Goal: Information Seeking & Learning: Learn about a topic

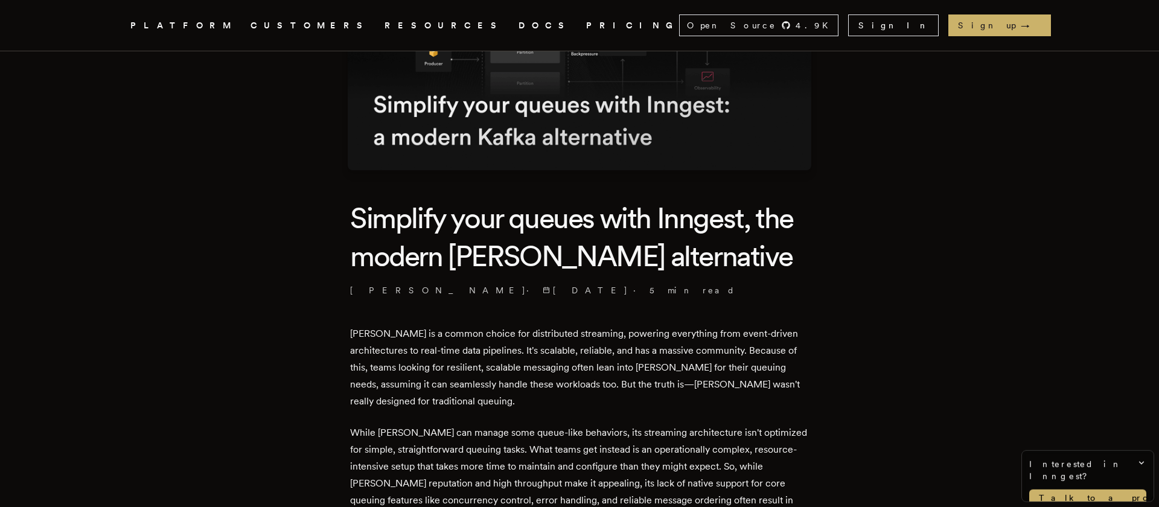
scroll to position [333, 0]
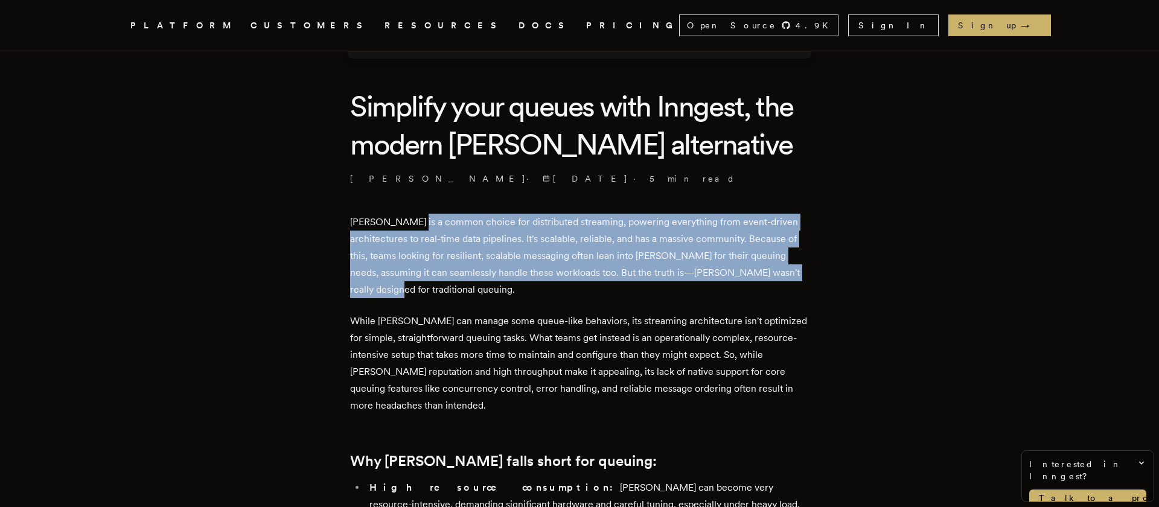
drag, startPoint x: 437, startPoint y: 234, endPoint x: 426, endPoint y: 297, distance: 64.4
click at [426, 297] on p "[PERSON_NAME] is a common choice for distributed streaming, powering everything…" at bounding box center [579, 256] width 459 height 84
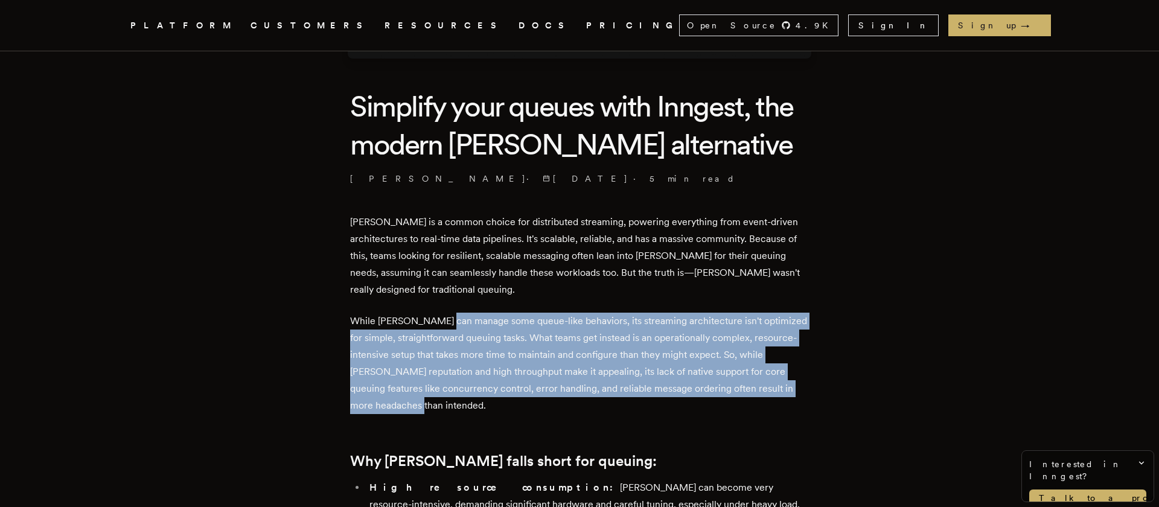
drag, startPoint x: 464, startPoint y: 336, endPoint x: 473, endPoint y: 406, distance: 70.6
click at [473, 406] on p "While [PERSON_NAME] can manage some queue-like behaviors, its streaming archite…" at bounding box center [579, 363] width 459 height 101
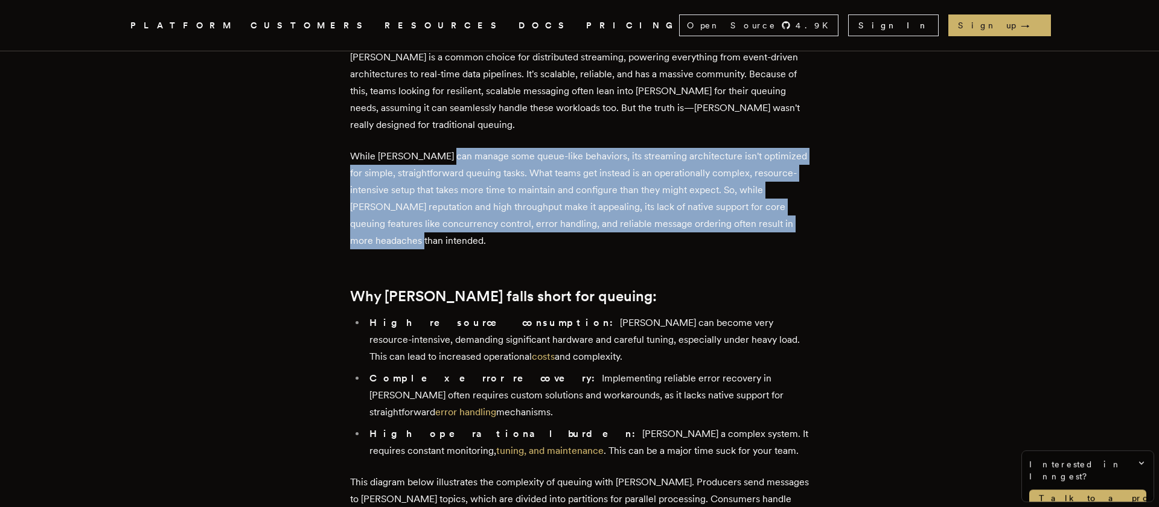
scroll to position [583, 0]
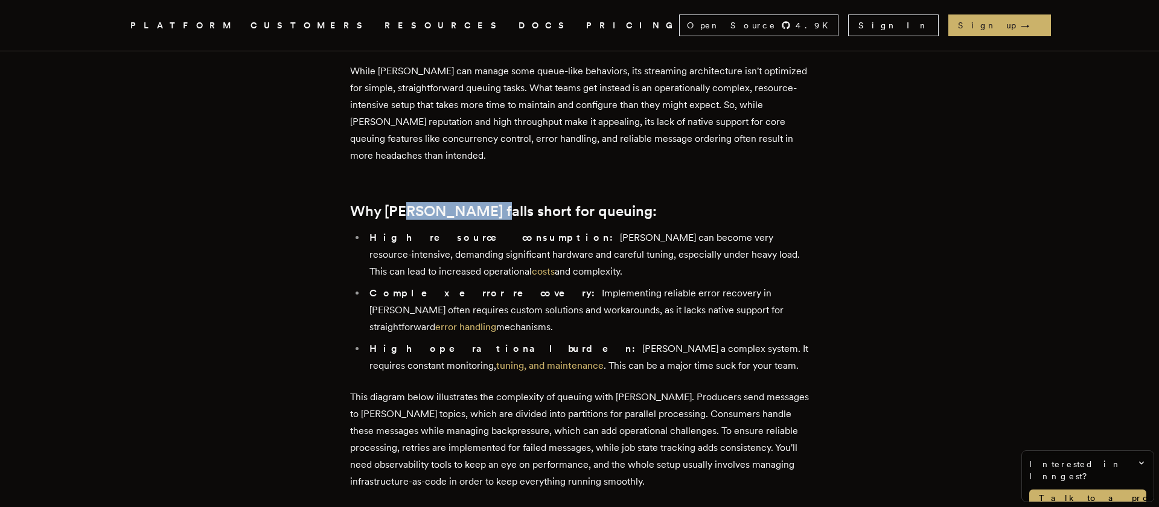
drag, startPoint x: 414, startPoint y: 216, endPoint x: 485, endPoint y: 212, distance: 71.3
click at [485, 212] on h2 "Why [PERSON_NAME] falls short for queuing:" at bounding box center [579, 211] width 459 height 17
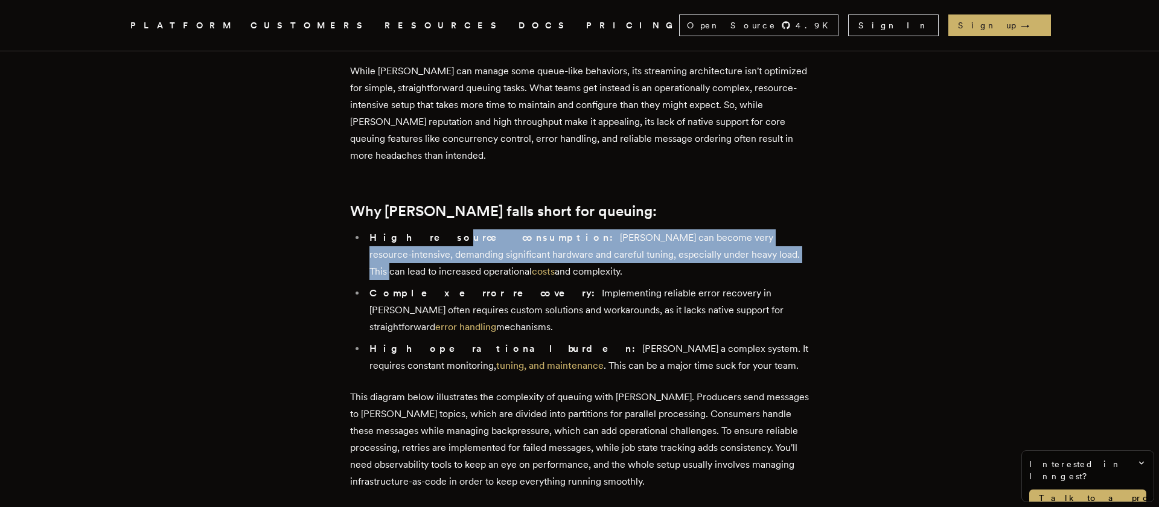
drag, startPoint x: 416, startPoint y: 237, endPoint x: 671, endPoint y: 249, distance: 255.0
click at [671, 249] on li "High resource consumption: [PERSON_NAME] can become very resource-intensive, de…" at bounding box center [587, 254] width 443 height 51
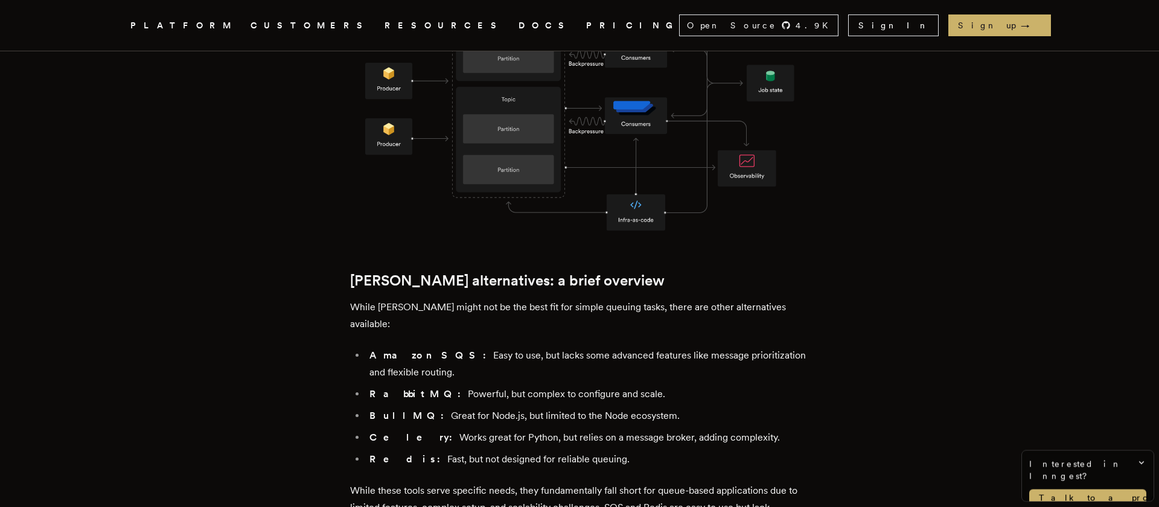
scroll to position [1249, 0]
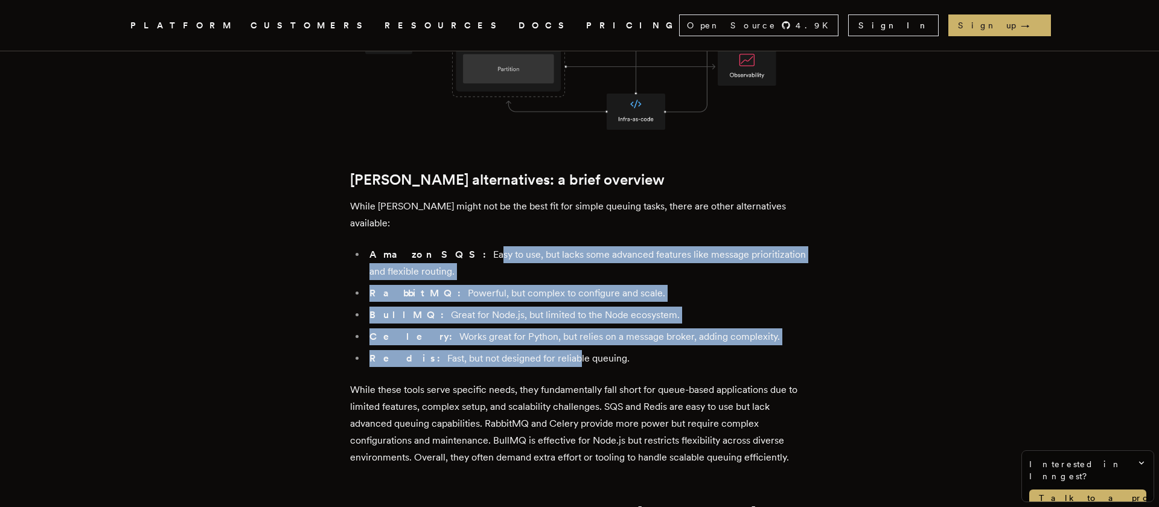
drag, startPoint x: 442, startPoint y: 214, endPoint x: 535, endPoint y: 329, distance: 147.6
click at [535, 329] on ul "Amazon SQS: Easy to use, but lacks some advanced features like message prioriti…" at bounding box center [579, 306] width 459 height 121
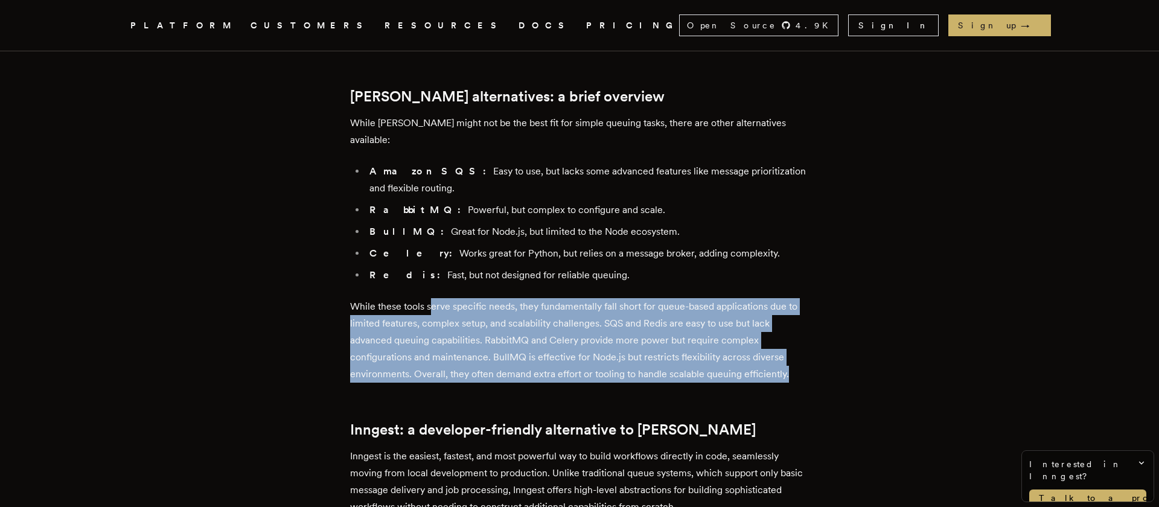
drag, startPoint x: 445, startPoint y: 273, endPoint x: 570, endPoint y: 346, distance: 144.9
click at [570, 346] on div "[PERSON_NAME] is a common choice for distributed streaming, powering everything…" at bounding box center [579, 323] width 459 height 2219
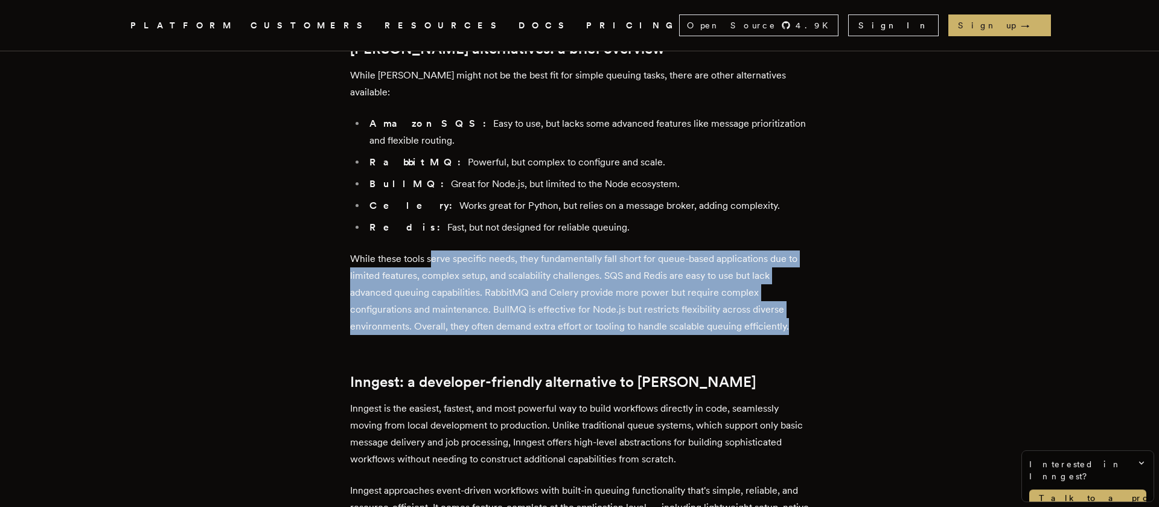
scroll to position [1416, 0]
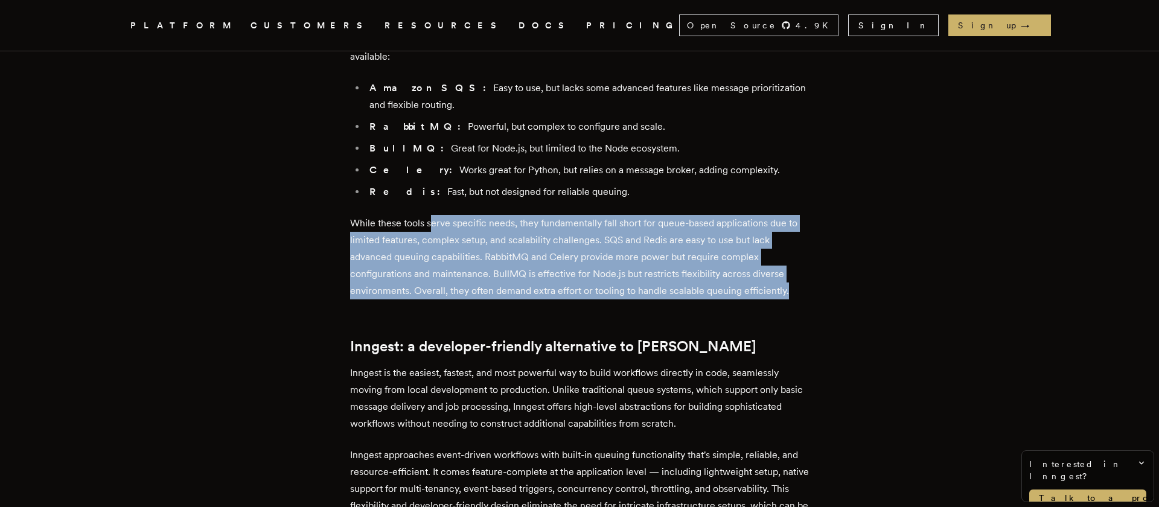
click at [447, 237] on p "While these tools serve specific needs, they fundamentally fall short for queue…" at bounding box center [579, 257] width 459 height 84
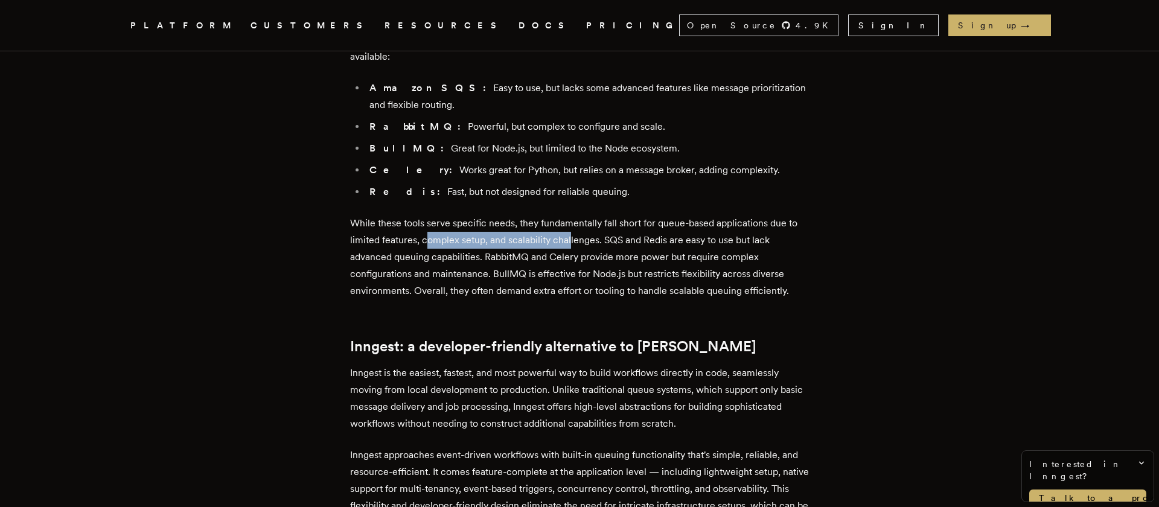
drag, startPoint x: 449, startPoint y: 202, endPoint x: 571, endPoint y: 218, distance: 123.0
click at [575, 215] on p "While these tools serve specific needs, they fundamentally fall short for queue…" at bounding box center [579, 257] width 459 height 84
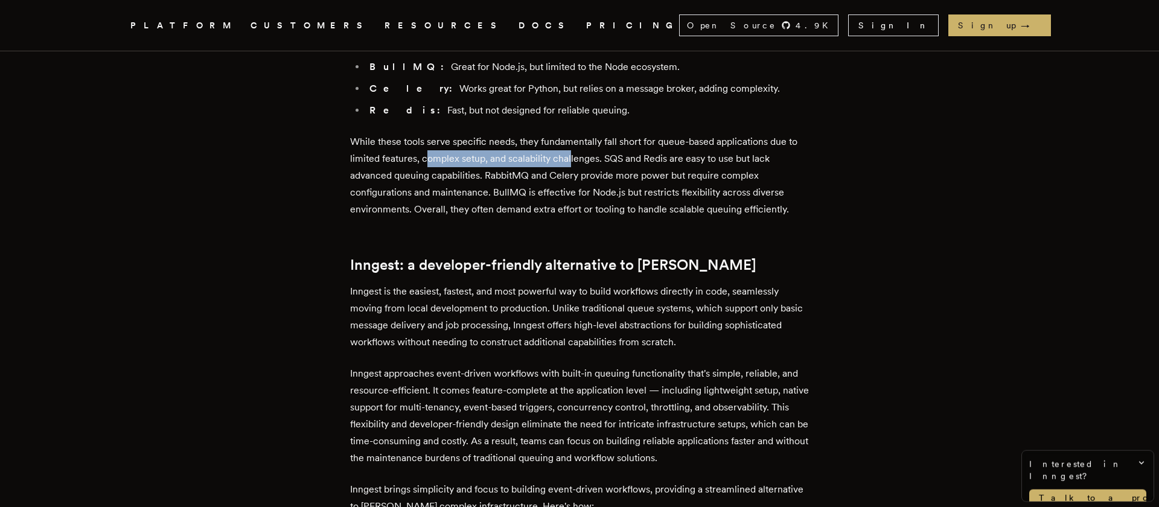
scroll to position [1583, 0]
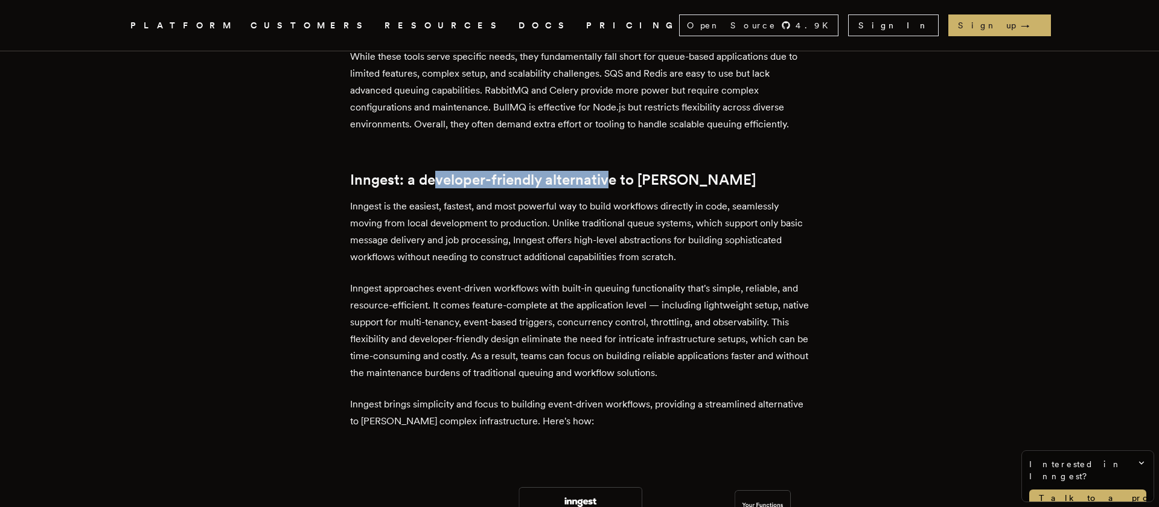
drag, startPoint x: 440, startPoint y: 145, endPoint x: 589, endPoint y: 162, distance: 150.1
click at [614, 171] on h2 "Inngest: a developer-friendly alternative to [PERSON_NAME]" at bounding box center [579, 179] width 459 height 17
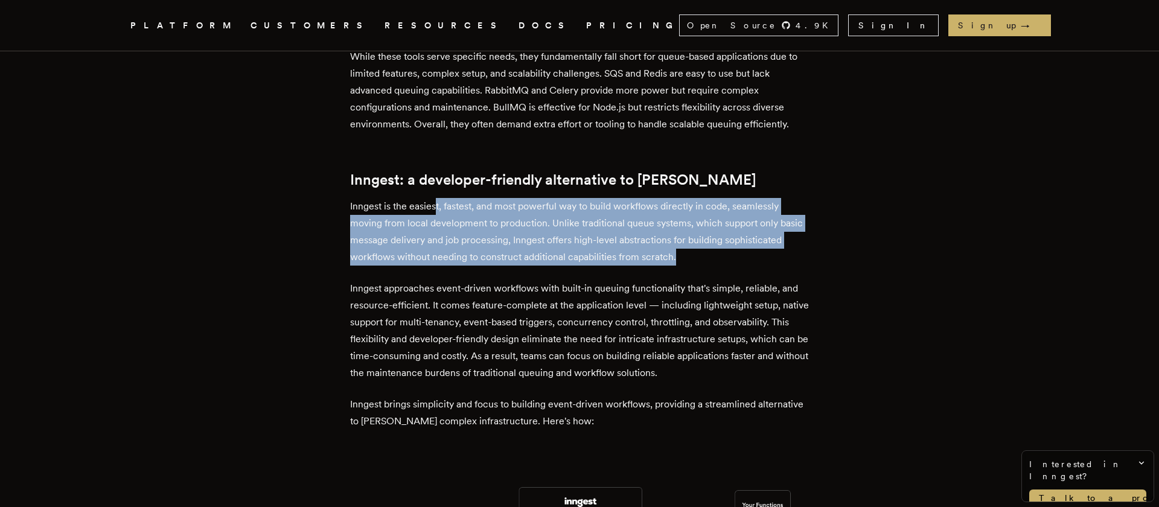
drag, startPoint x: 450, startPoint y: 167, endPoint x: 544, endPoint y: 232, distance: 114.7
click at [544, 232] on div "[PERSON_NAME] is a common choice for distributed streaming, powering everything…" at bounding box center [579, 73] width 459 height 2219
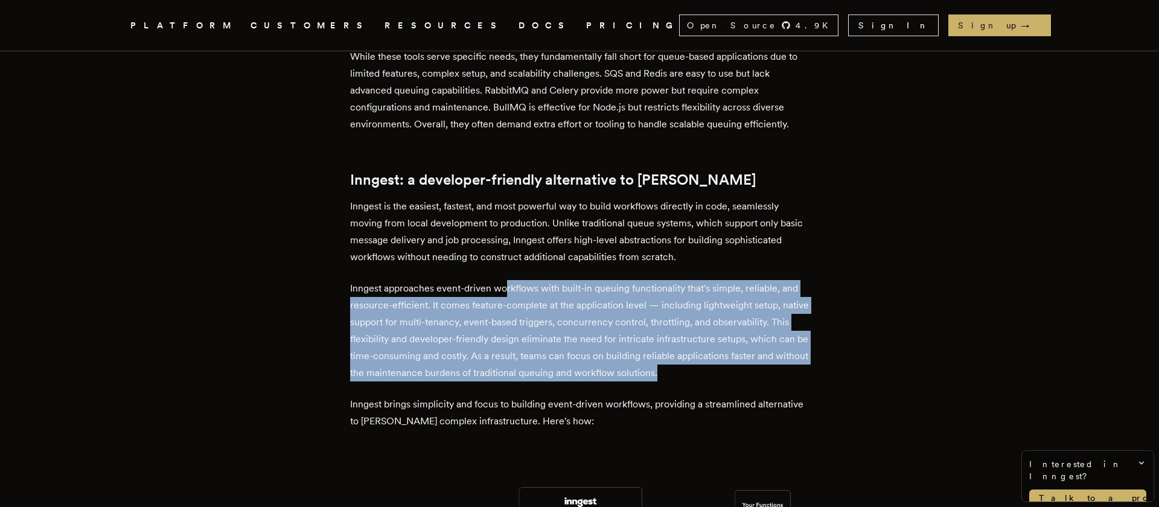
drag, startPoint x: 515, startPoint y: 254, endPoint x: 520, endPoint y: 351, distance: 96.7
click at [520, 351] on div "[PERSON_NAME] is a common choice for distributed streaming, powering everything…" at bounding box center [579, 73] width 459 height 2219
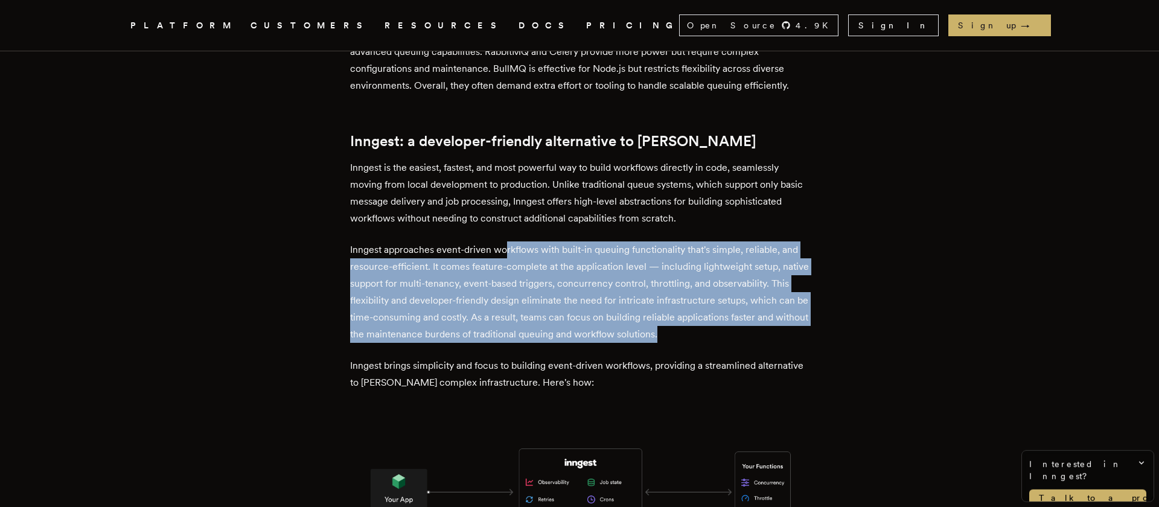
scroll to position [1666, 0]
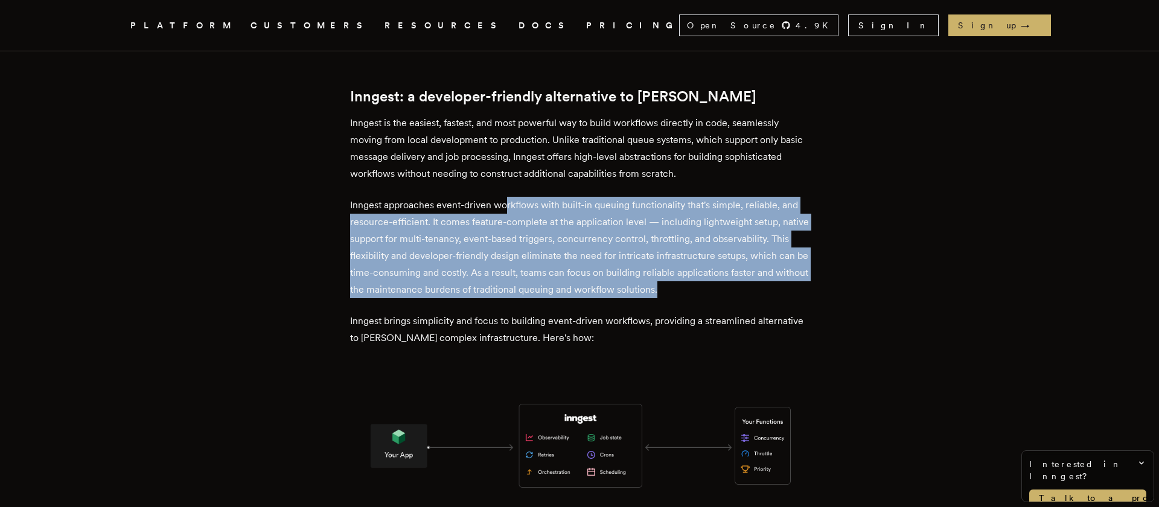
click at [486, 201] on p "Inngest approaches event-driven workflows with built-in queuing functionality t…" at bounding box center [579, 247] width 459 height 101
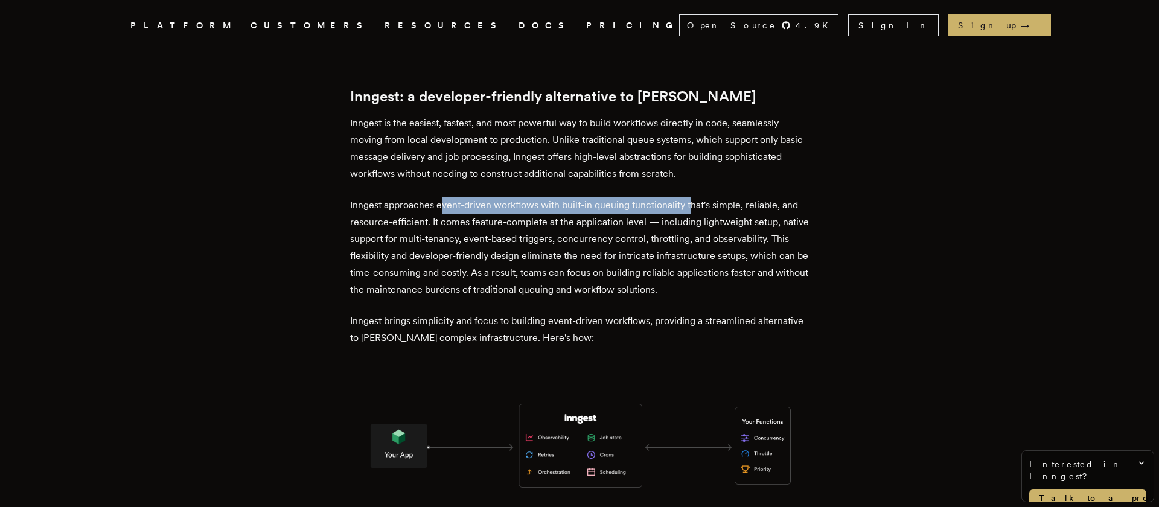
drag, startPoint x: 445, startPoint y: 170, endPoint x: 694, endPoint y: 168, distance: 248.7
click at [694, 197] on p "Inngest approaches event-driven workflows with built-in queuing functionality t…" at bounding box center [579, 247] width 459 height 101
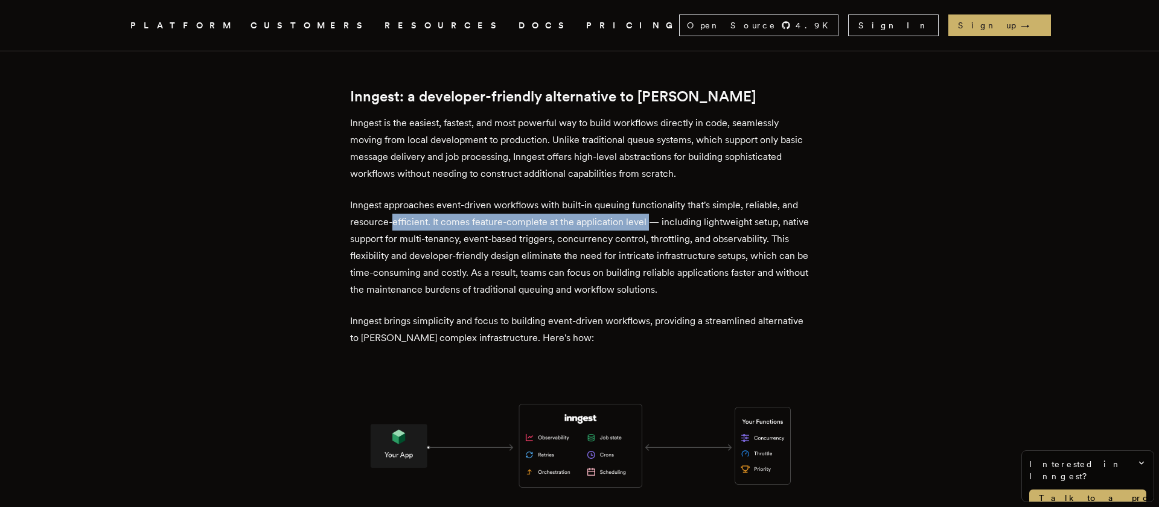
drag, startPoint x: 396, startPoint y: 189, endPoint x: 651, endPoint y: 184, distance: 254.8
click at [651, 197] on p "Inngest approaches event-driven workflows with built-in queuing functionality t…" at bounding box center [579, 247] width 459 height 101
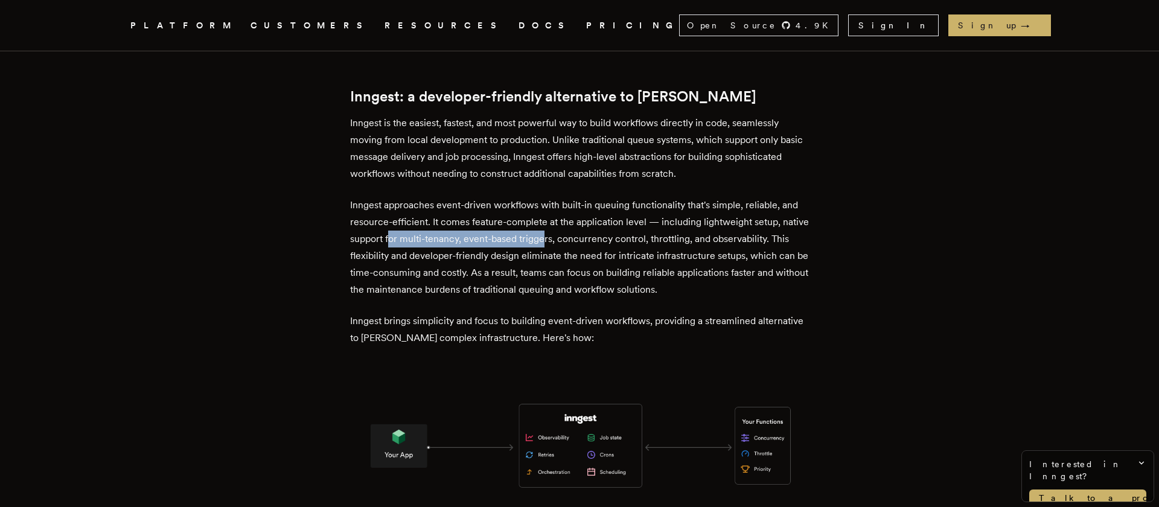
drag, startPoint x: 420, startPoint y: 199, endPoint x: 567, endPoint y: 215, distance: 148.2
click at [576, 209] on p "Inngest approaches event-driven workflows with built-in queuing functionality t…" at bounding box center [579, 247] width 459 height 101
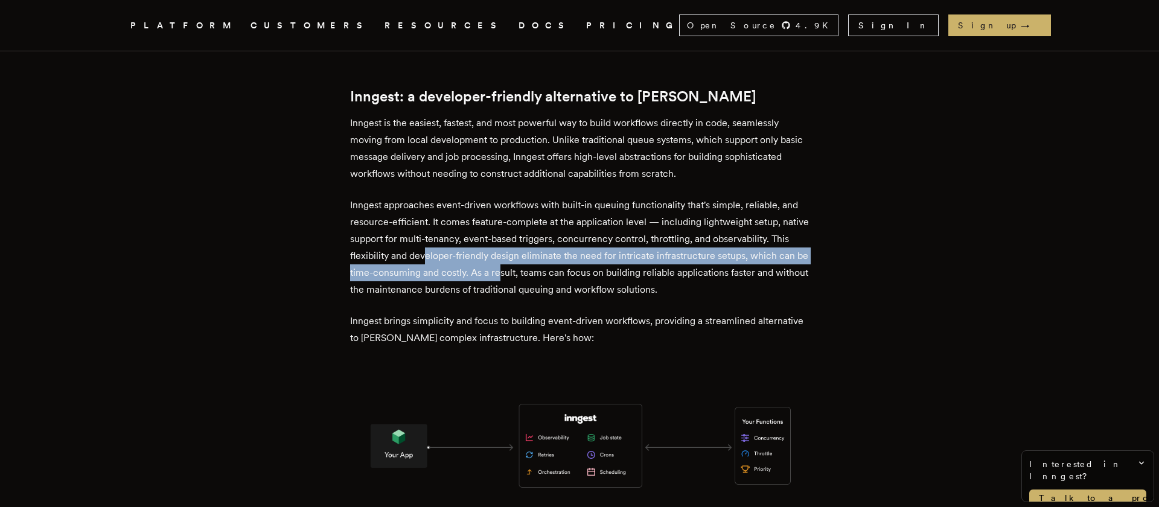
drag, startPoint x: 450, startPoint y: 223, endPoint x: 532, endPoint y: 237, distance: 82.8
click at [534, 228] on p "Inngest approaches event-driven workflows with built-in queuing functionality t…" at bounding box center [579, 247] width 459 height 101
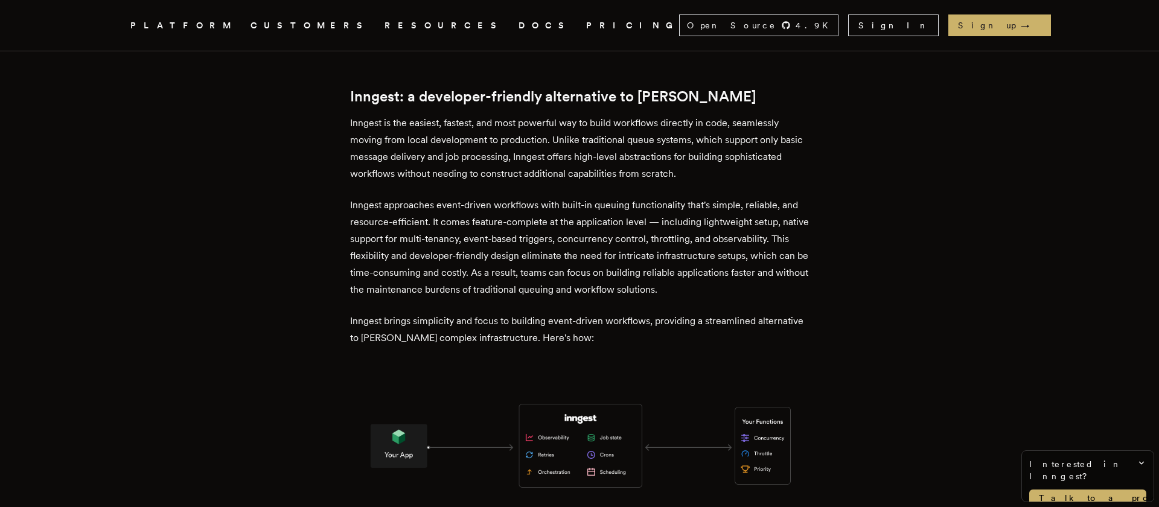
click at [503, 255] on p "Inngest approaches event-driven workflows with built-in queuing functionality t…" at bounding box center [579, 247] width 459 height 101
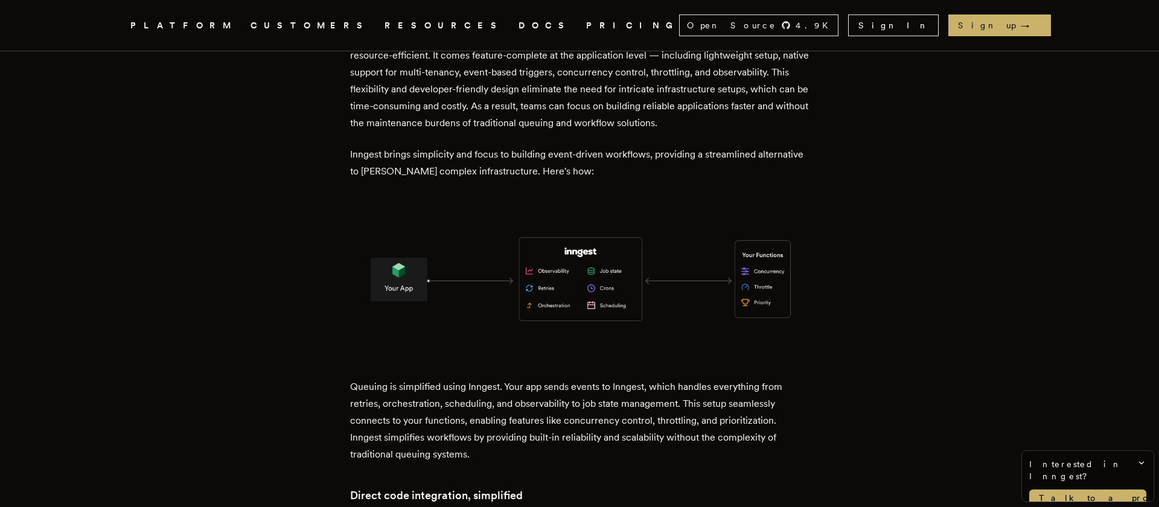
scroll to position [1916, 0]
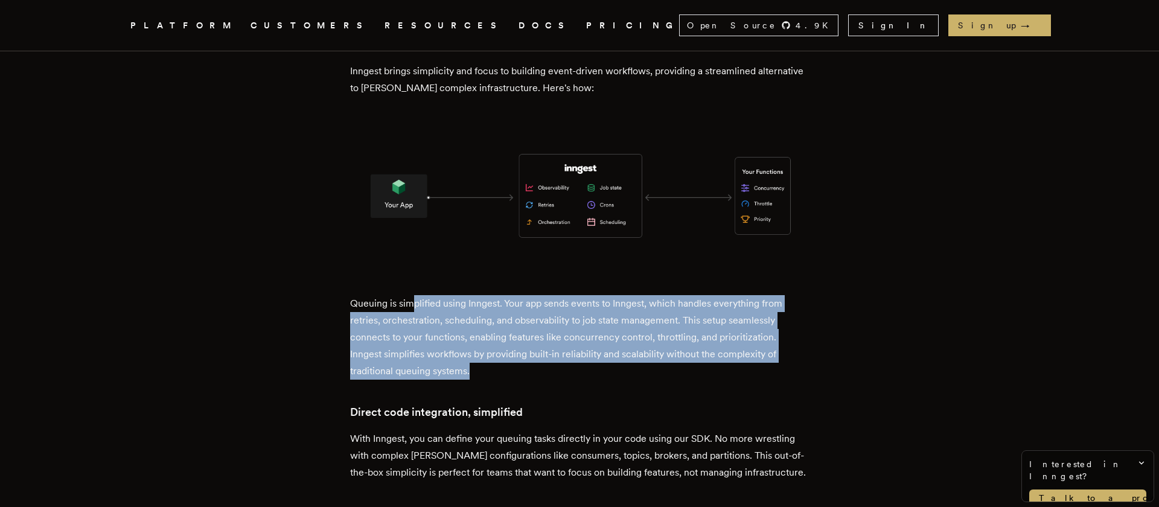
drag, startPoint x: 421, startPoint y: 271, endPoint x: 444, endPoint y: 348, distance: 80.6
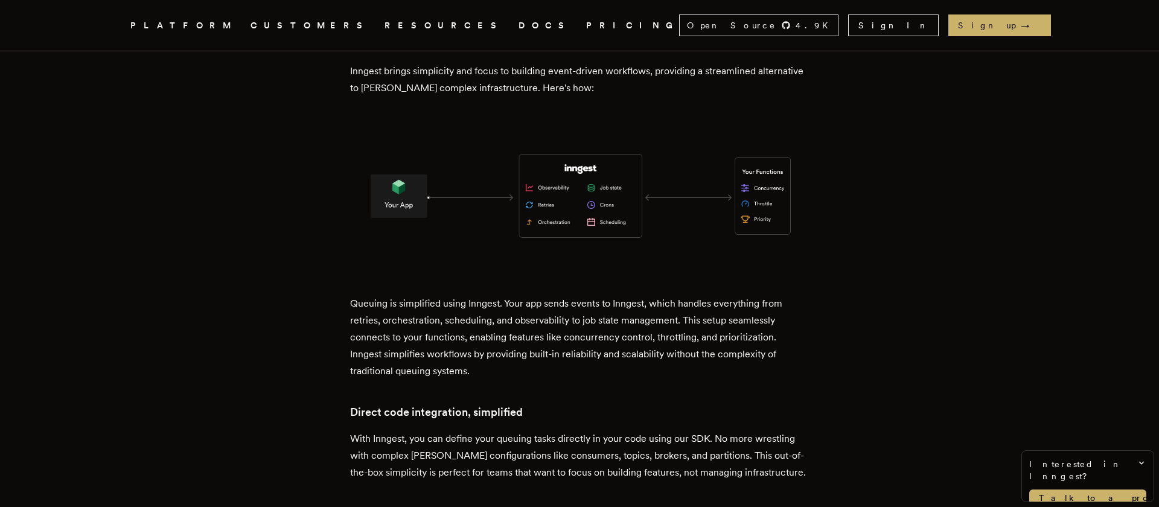
click at [509, 339] on p "Queuing is simplified using Inngest. Your app sends events to Inngest, which ha…" at bounding box center [579, 337] width 459 height 84
drag, startPoint x: 552, startPoint y: 264, endPoint x: 694, endPoint y: 269, distance: 141.9
click at [694, 295] on p "Queuing is simplified using Inngest. Your app sends events to Inngest, which ha…" at bounding box center [579, 337] width 459 height 84
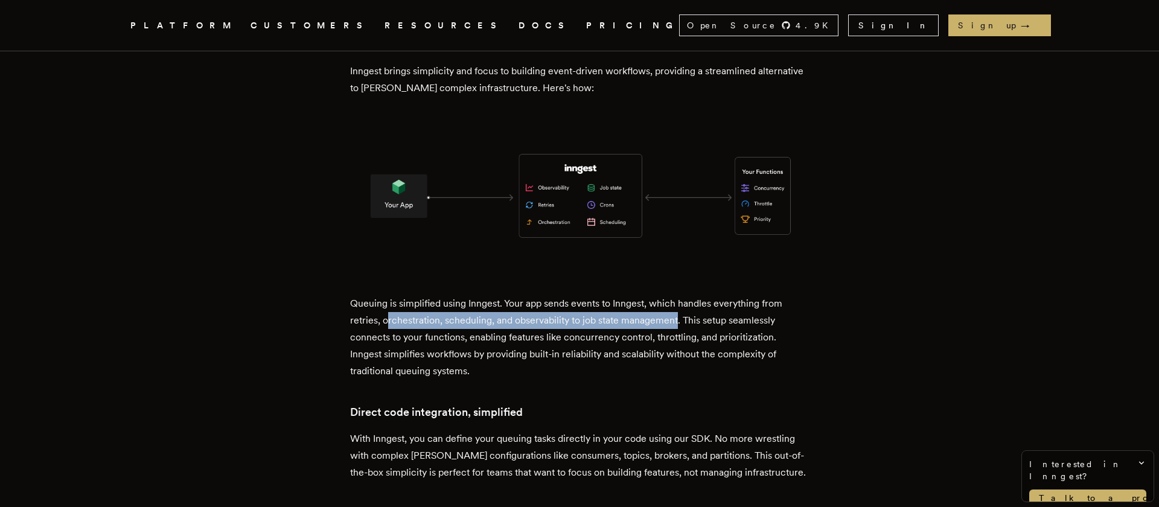
drag, startPoint x: 393, startPoint y: 281, endPoint x: 682, endPoint y: 280, distance: 289.1
click at [682, 295] on p "Queuing is simplified using Inngest. Your app sends events to Inngest, which ha…" at bounding box center [579, 337] width 459 height 84
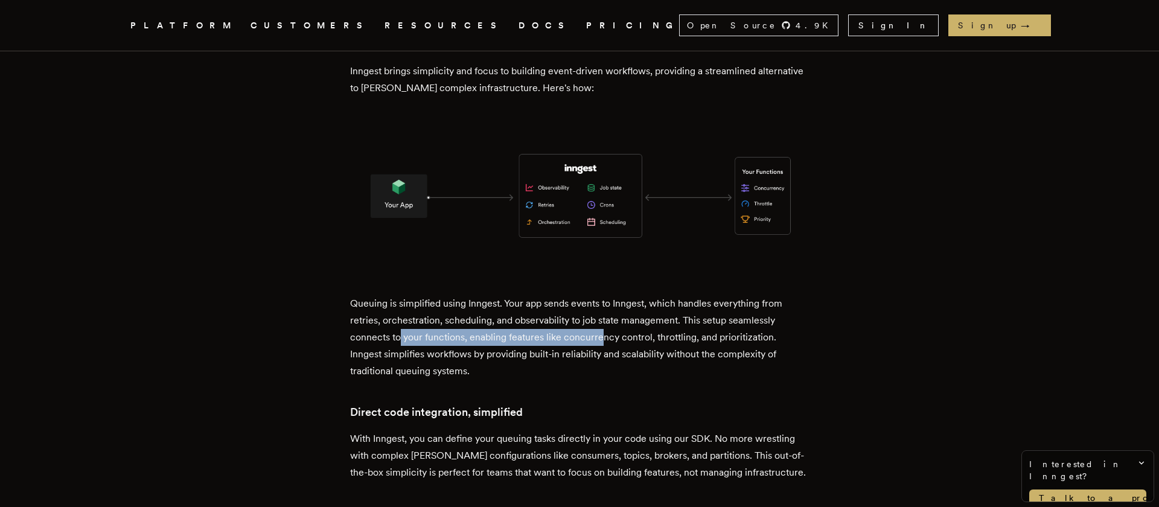
drag, startPoint x: 403, startPoint y: 296, endPoint x: 604, endPoint y: 301, distance: 201.1
click at [604, 301] on p "Queuing is simplified using Inngest. Your app sends events to Inngest, which ha…" at bounding box center [579, 337] width 459 height 84
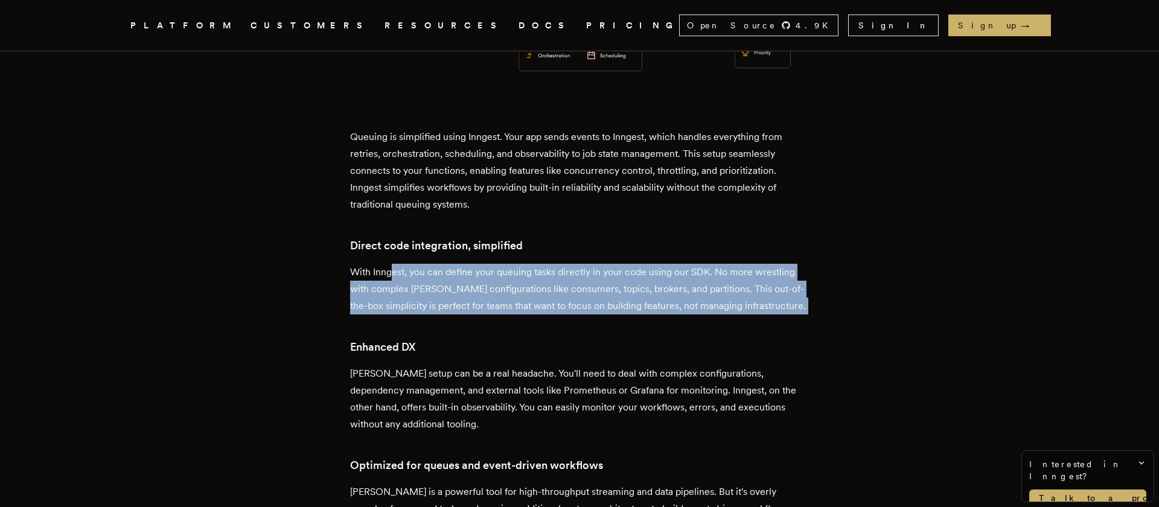
drag, startPoint x: 398, startPoint y: 230, endPoint x: 427, endPoint y: 289, distance: 66.1
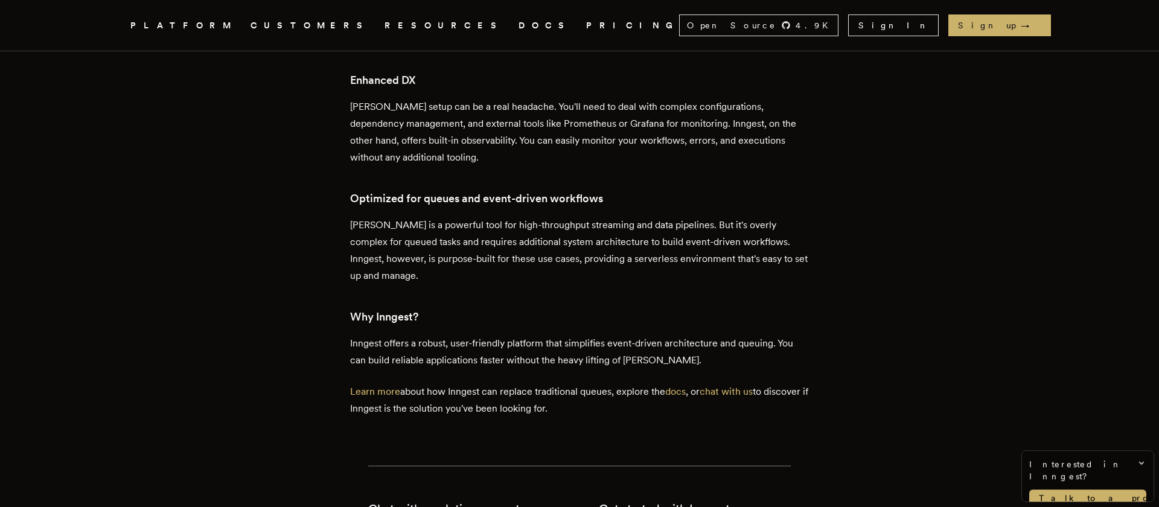
scroll to position [2499, 0]
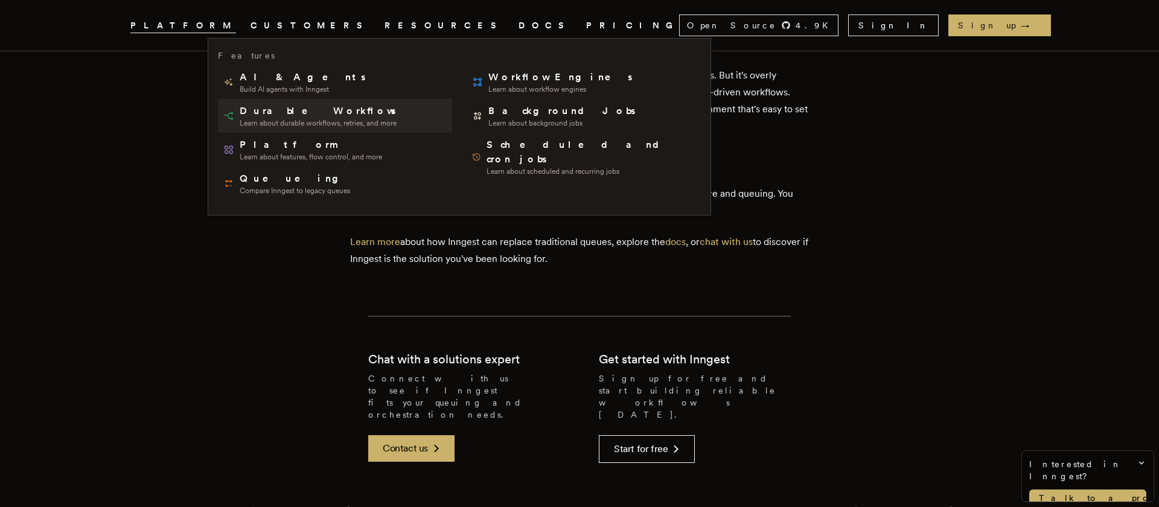
click at [265, 116] on span "Durable Workflows" at bounding box center [319, 111] width 158 height 14
